Goal: Task Accomplishment & Management: Manage account settings

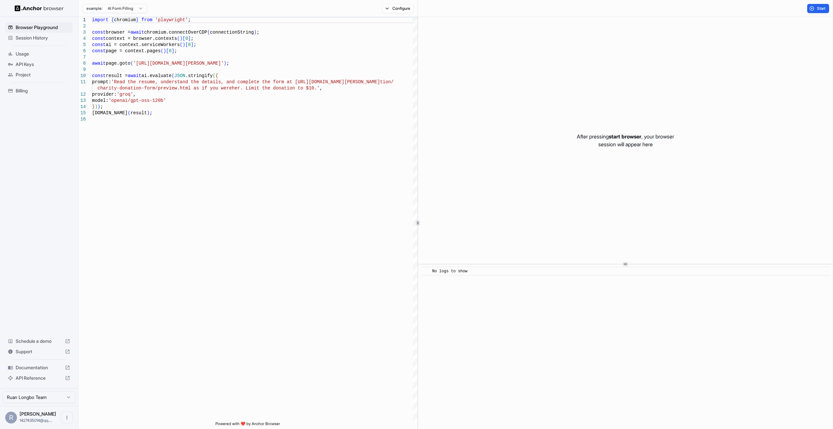
click at [24, 64] on span "API Keys" at bounding box center [43, 64] width 54 height 7
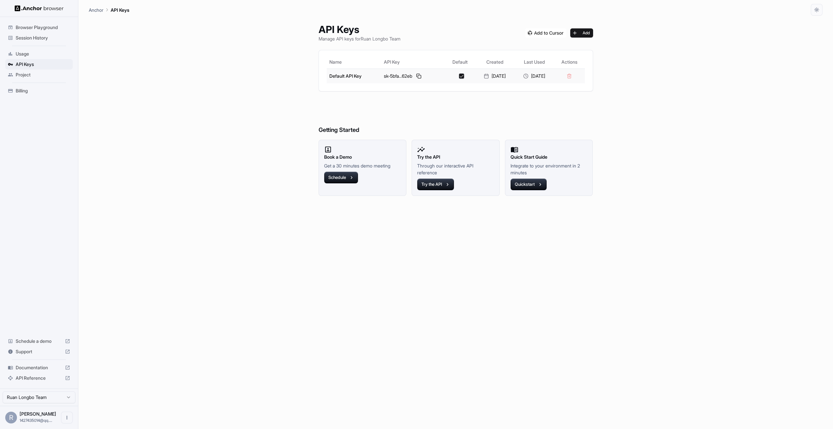
click at [420, 73] on div "sk-5bfa...62eb" at bounding box center [413, 76] width 59 height 8
click at [415, 75] on button at bounding box center [419, 76] width 8 height 8
click at [418, 75] on button at bounding box center [419, 76] width 8 height 8
click at [416, 75] on button at bounding box center [419, 76] width 8 height 8
